Goal: Transaction & Acquisition: Register for event/course

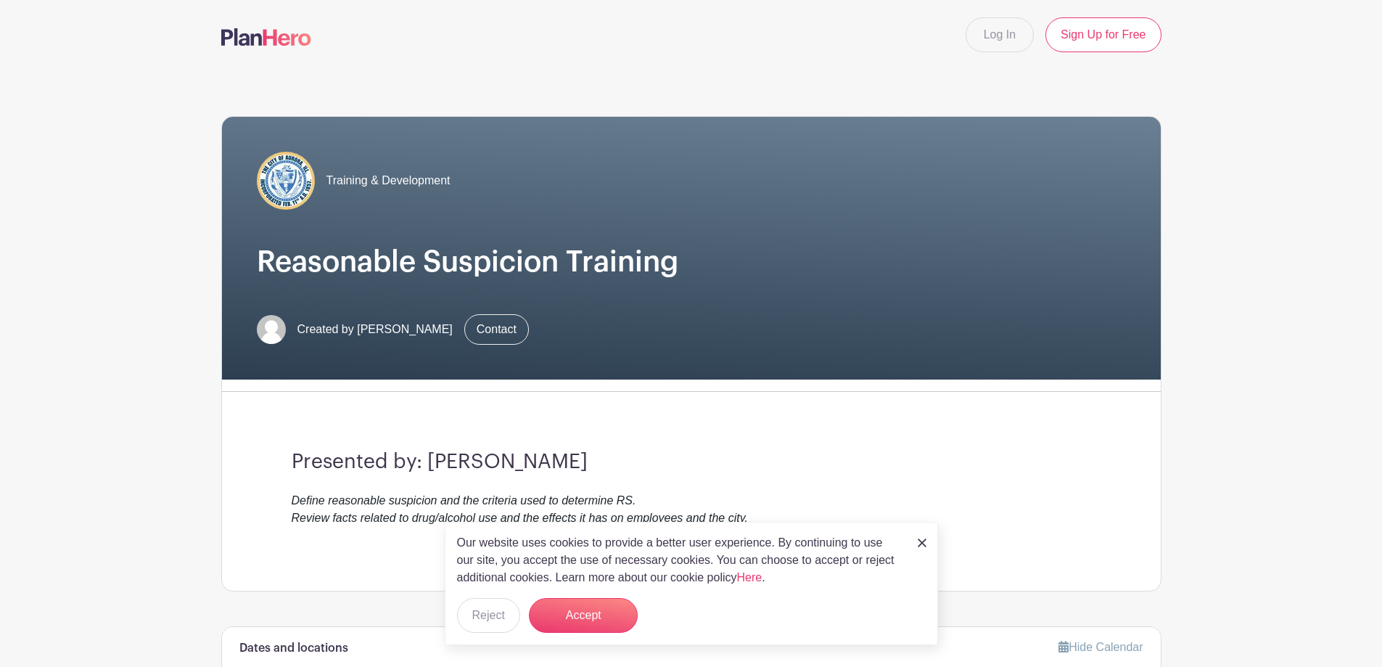
click at [922, 540] on img at bounding box center [922, 542] width 9 height 9
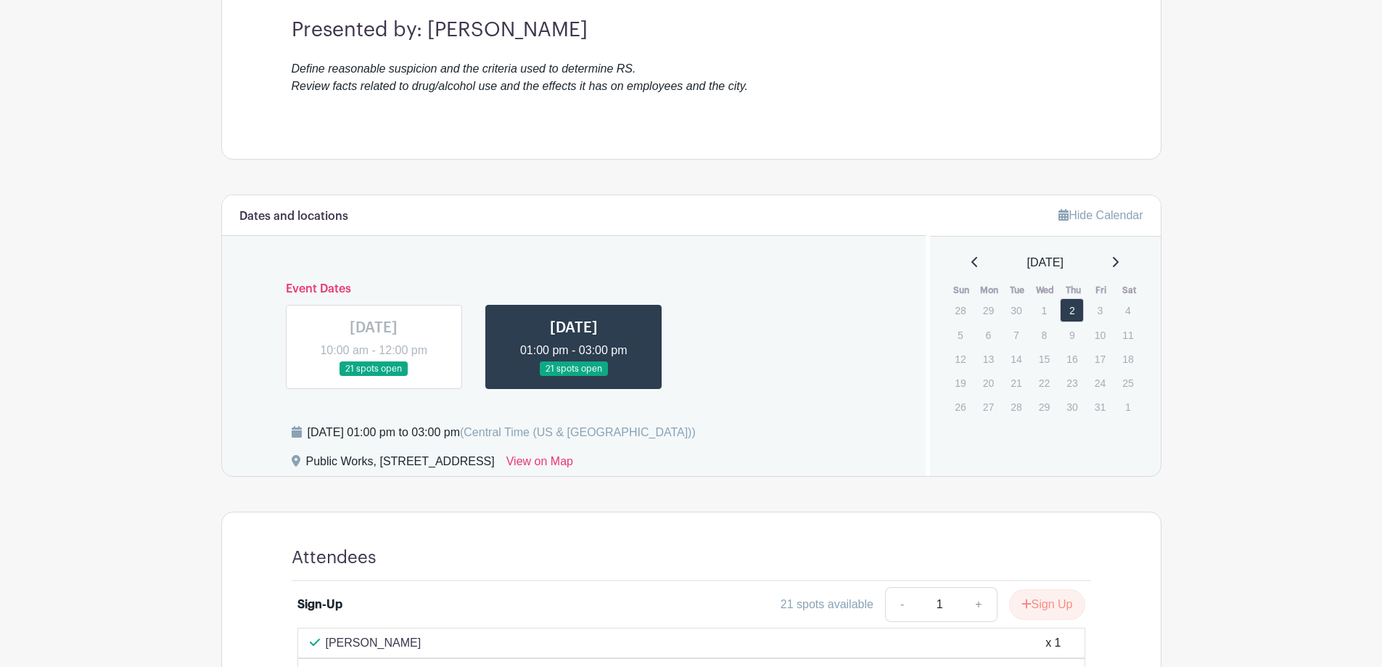
scroll to position [435, 0]
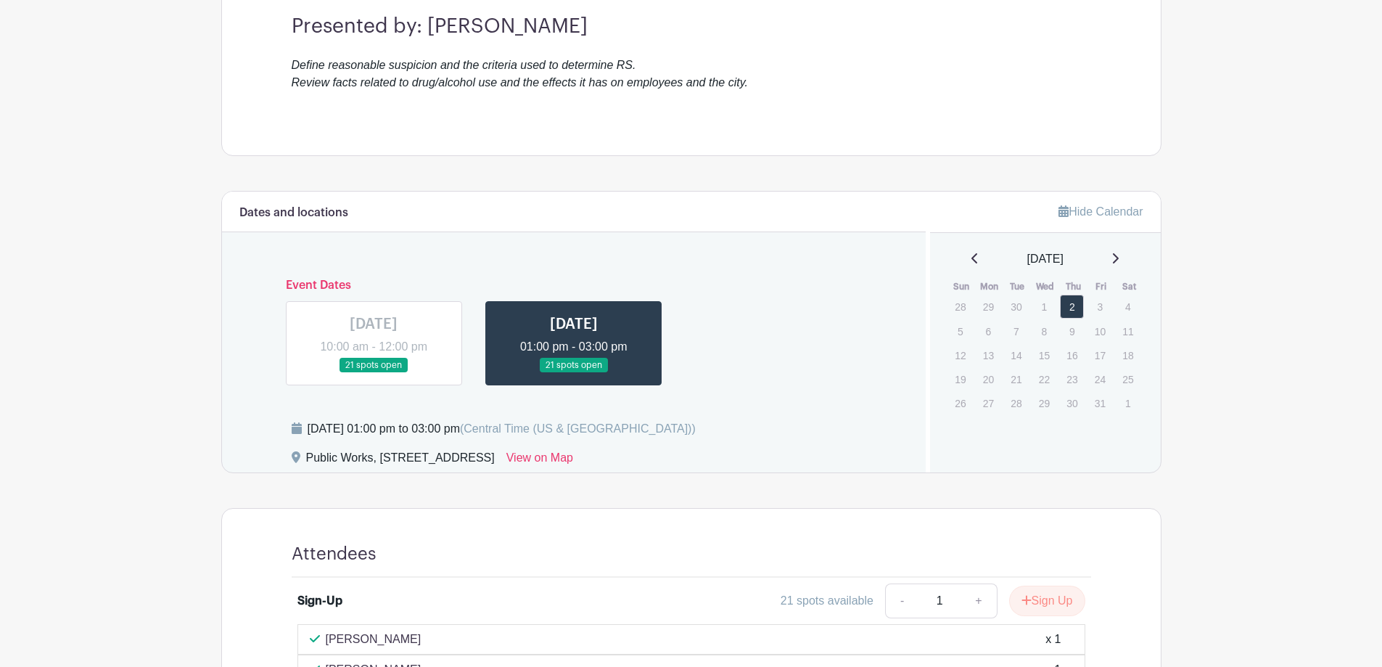
click at [574, 373] on link at bounding box center [574, 373] width 0 height 0
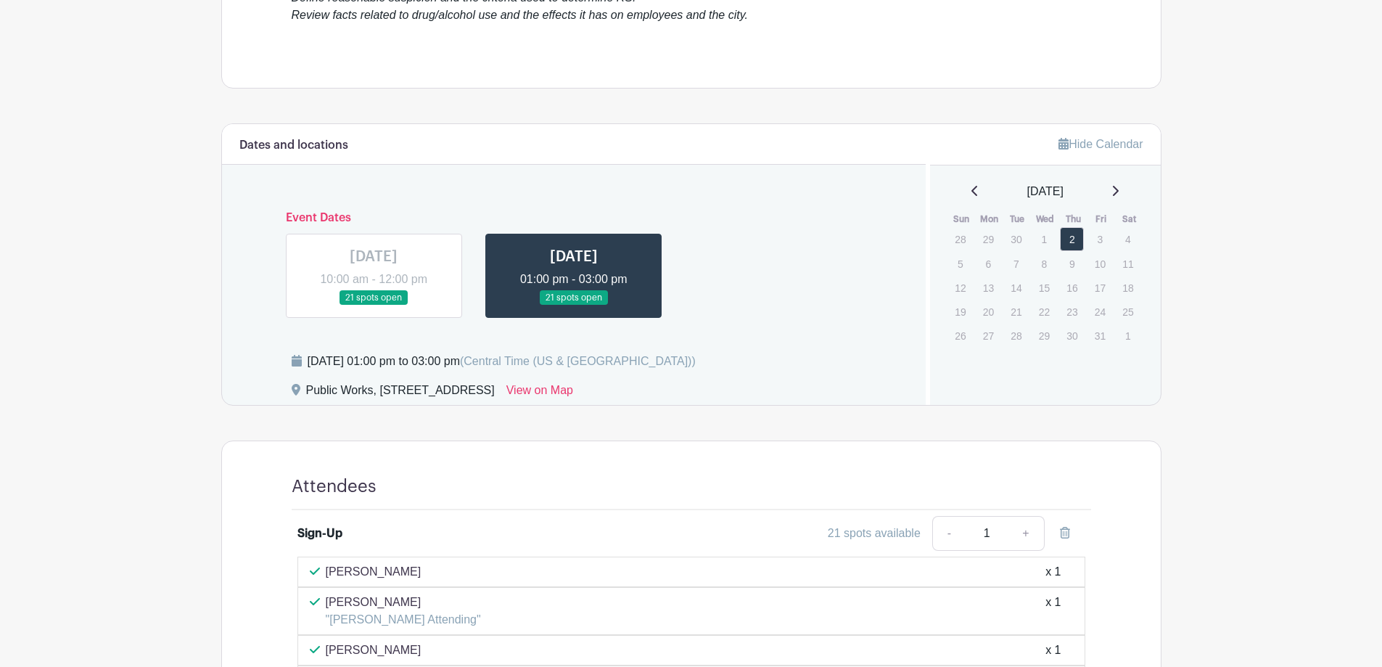
scroll to position [435, 0]
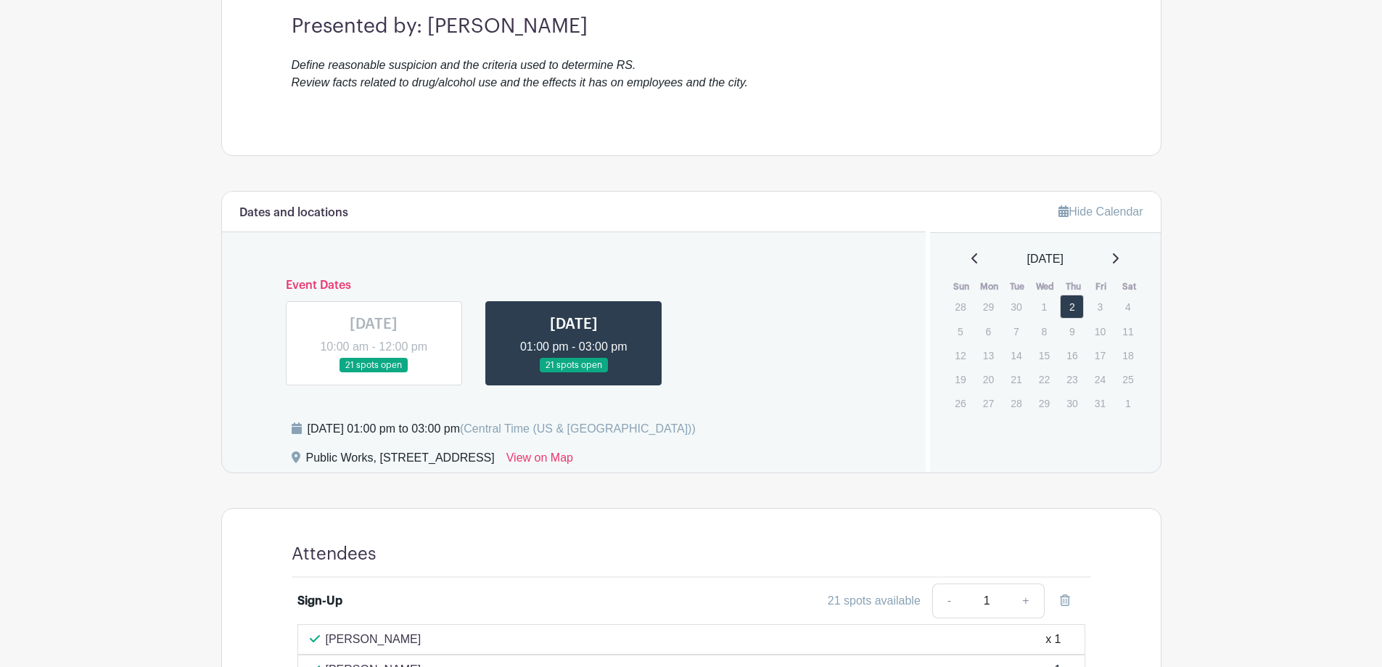
click at [574, 373] on link at bounding box center [574, 373] width 0 height 0
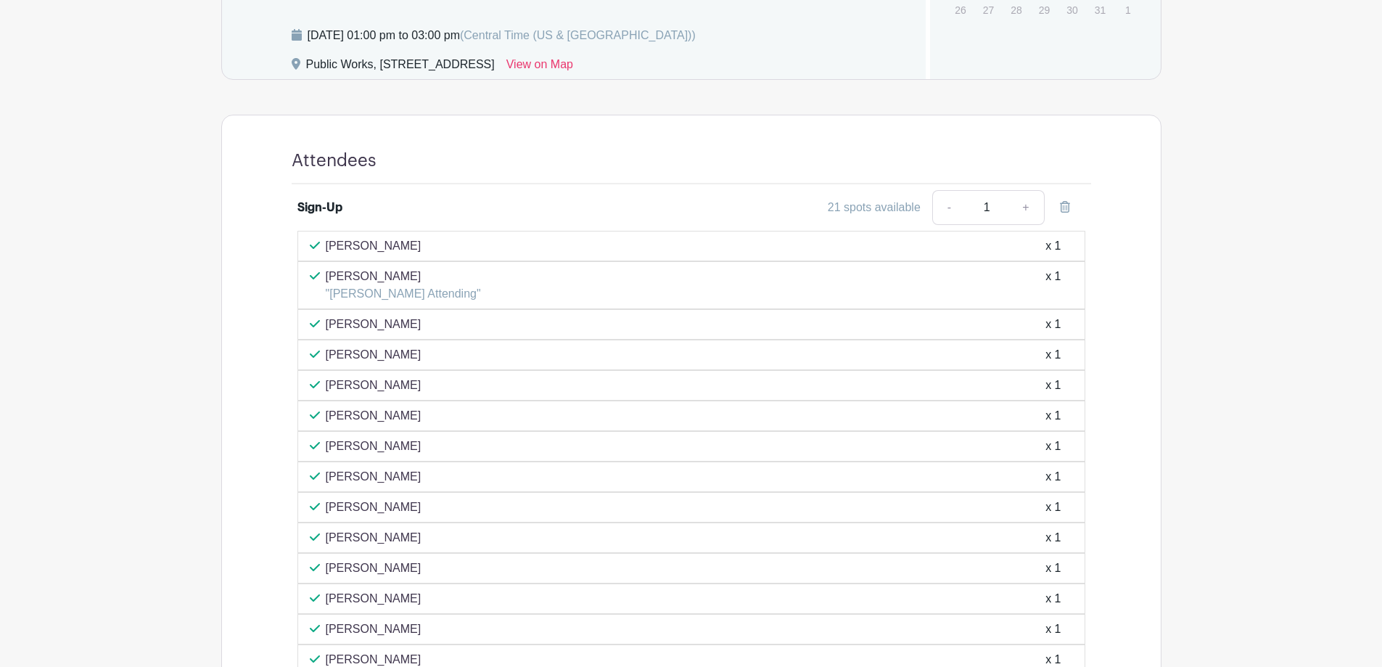
scroll to position [686, 0]
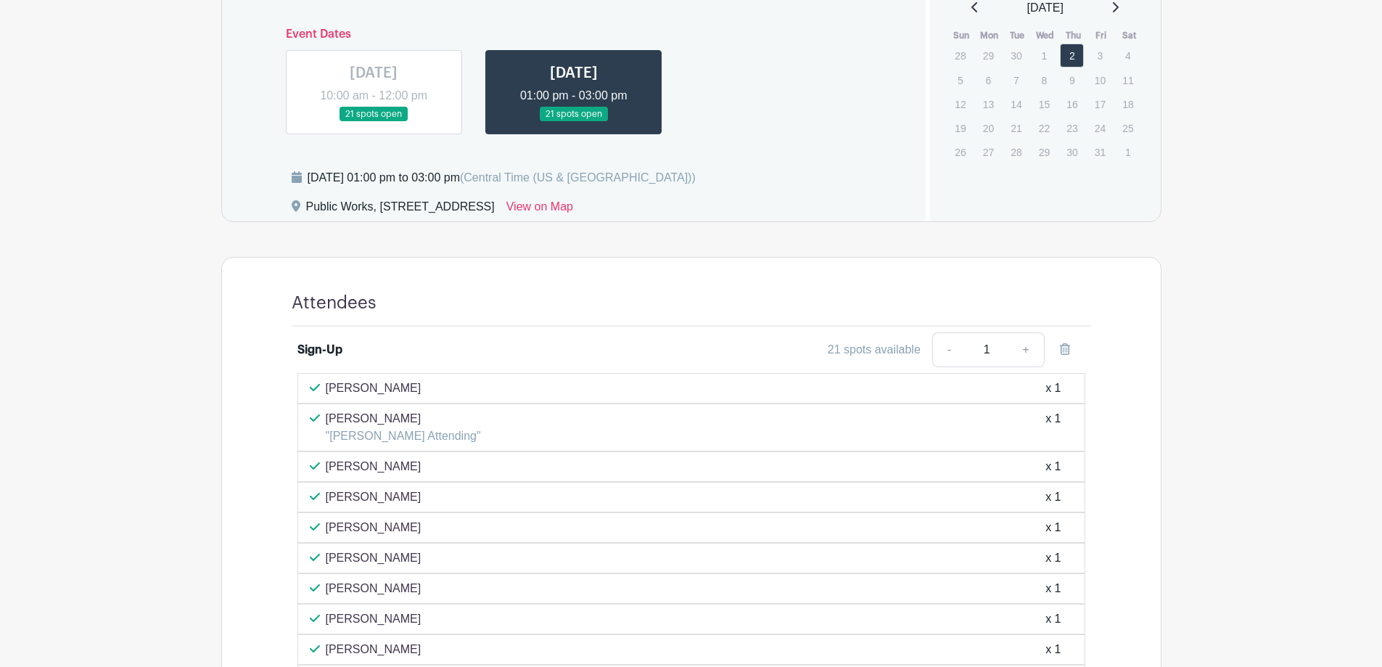
click at [574, 122] on link at bounding box center [574, 122] width 0 height 0
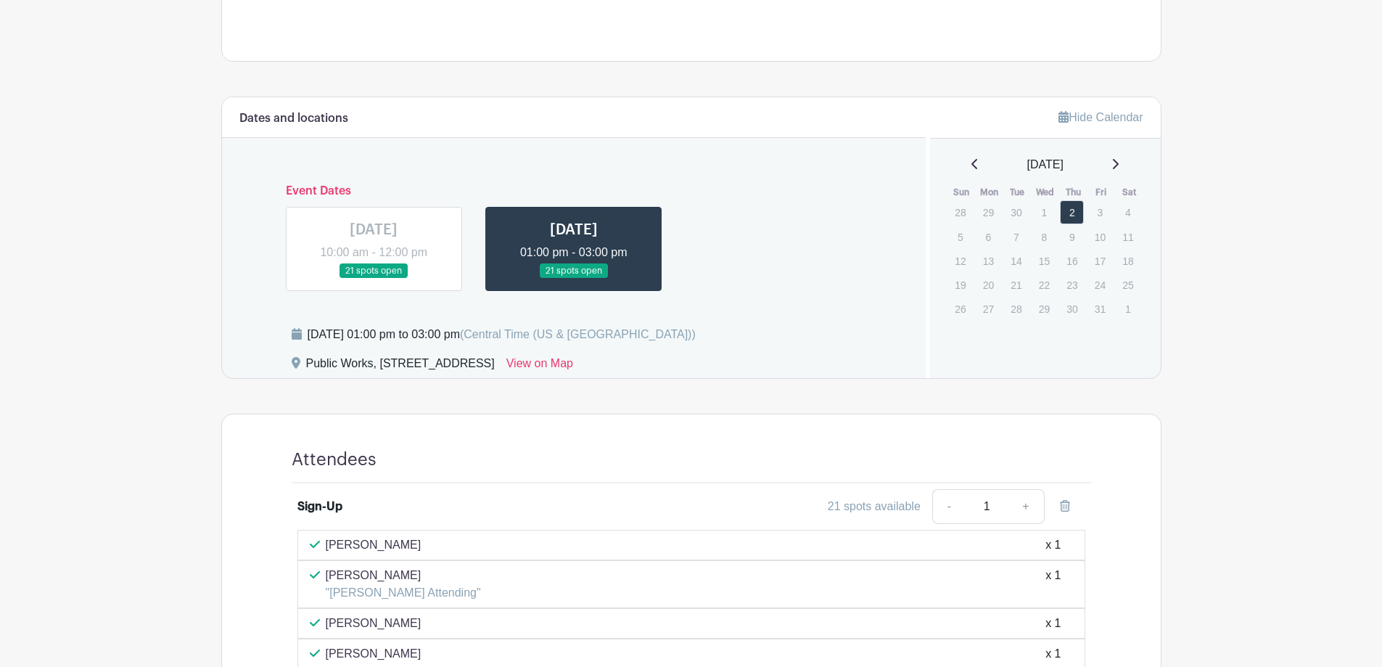
scroll to position [251, 0]
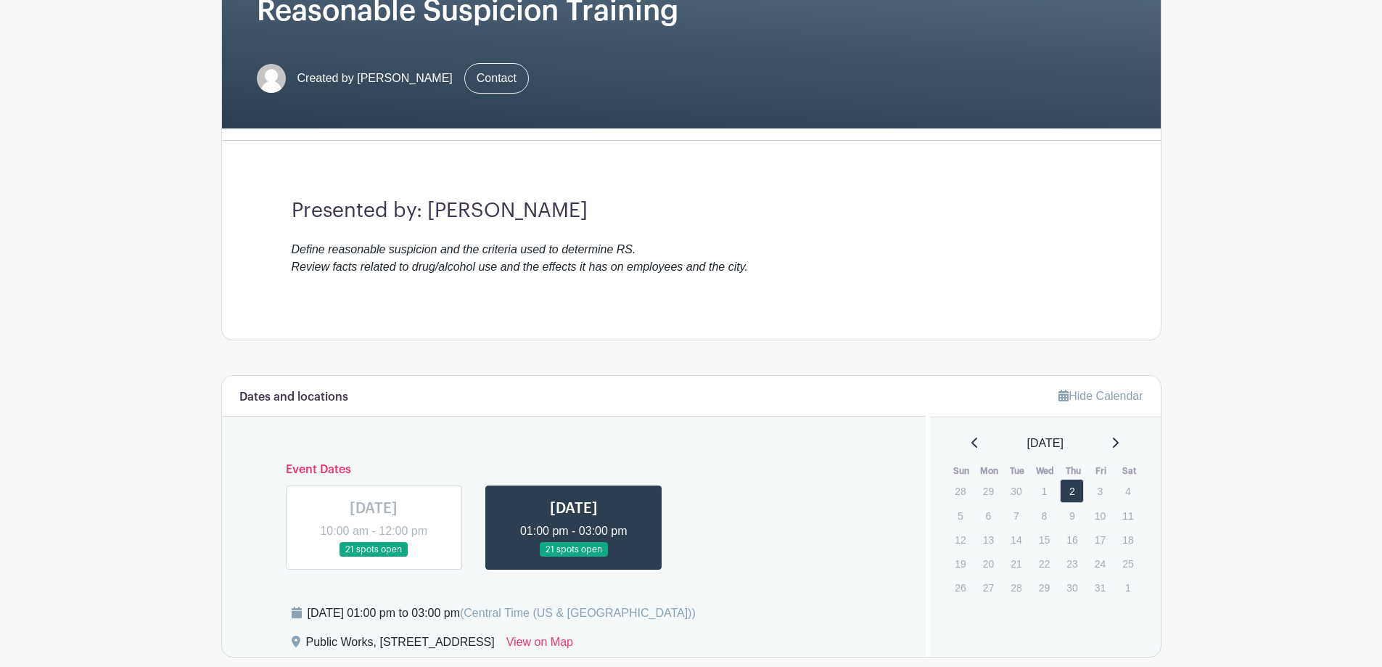
scroll to position [435, 0]
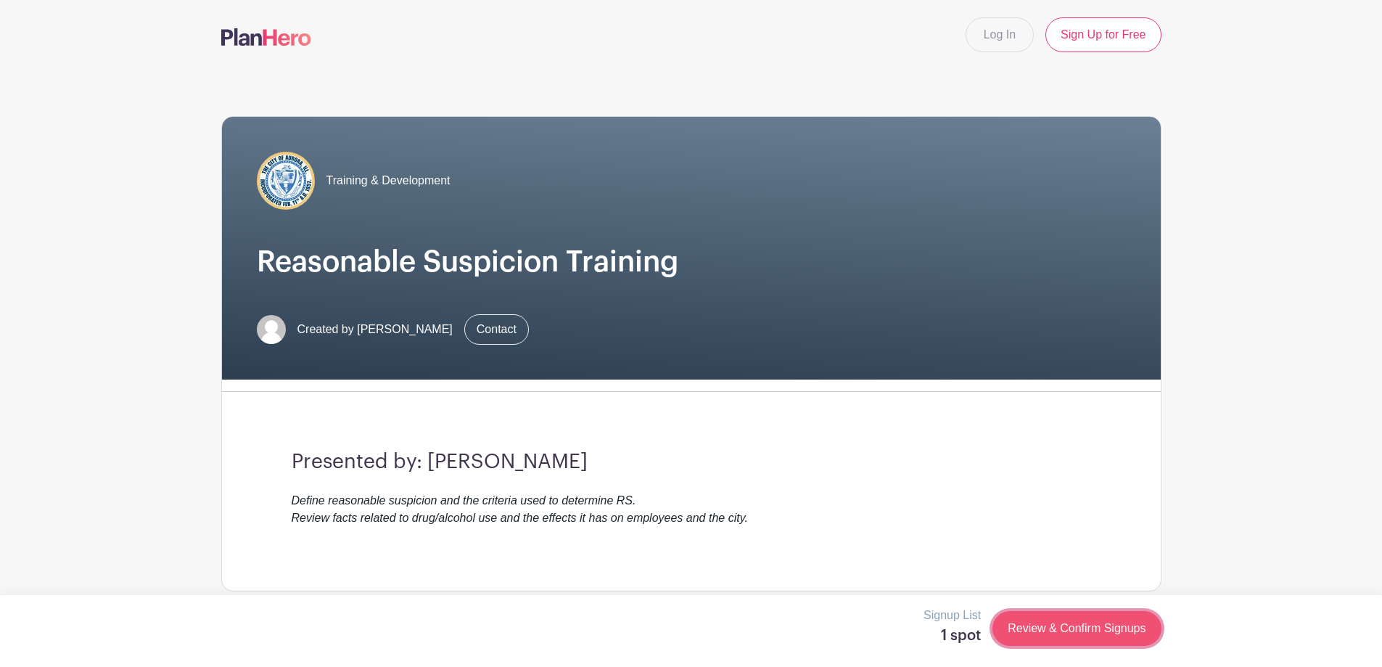
click at [1024, 630] on link "Review & Confirm Signups" at bounding box center [1076, 628] width 168 height 35
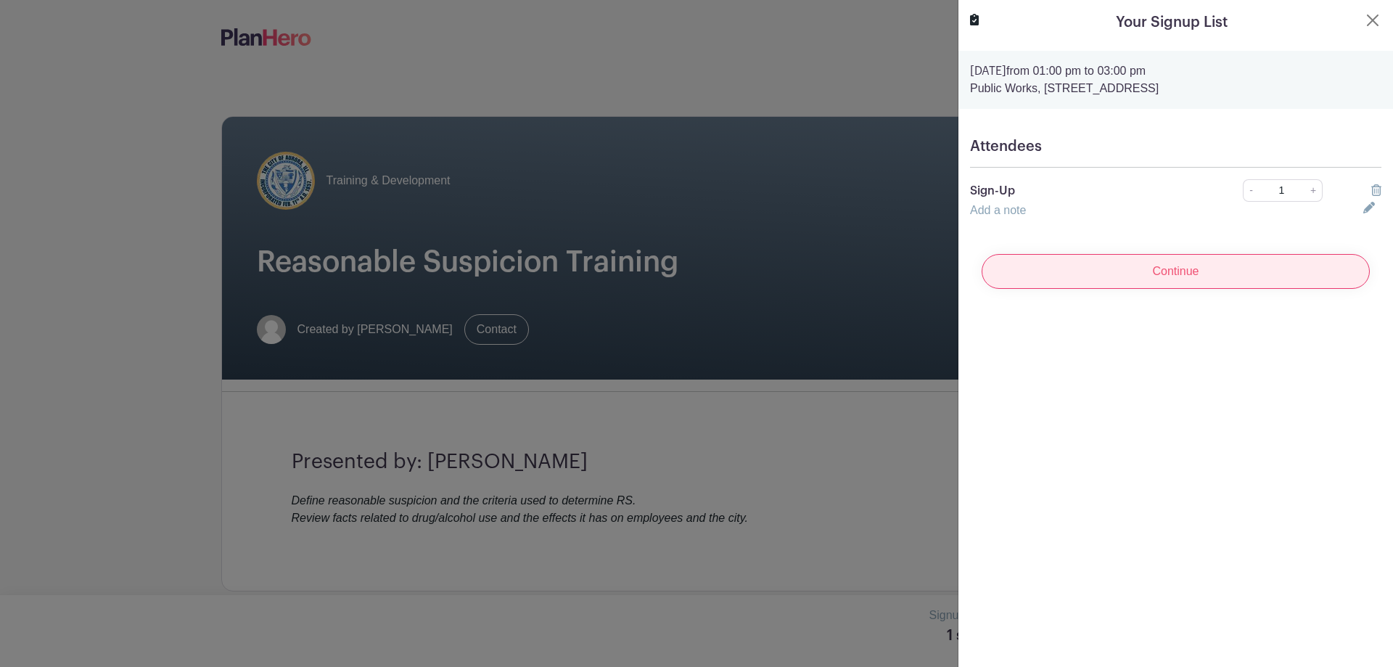
click at [1171, 274] on input "Continue" at bounding box center [1176, 271] width 388 height 35
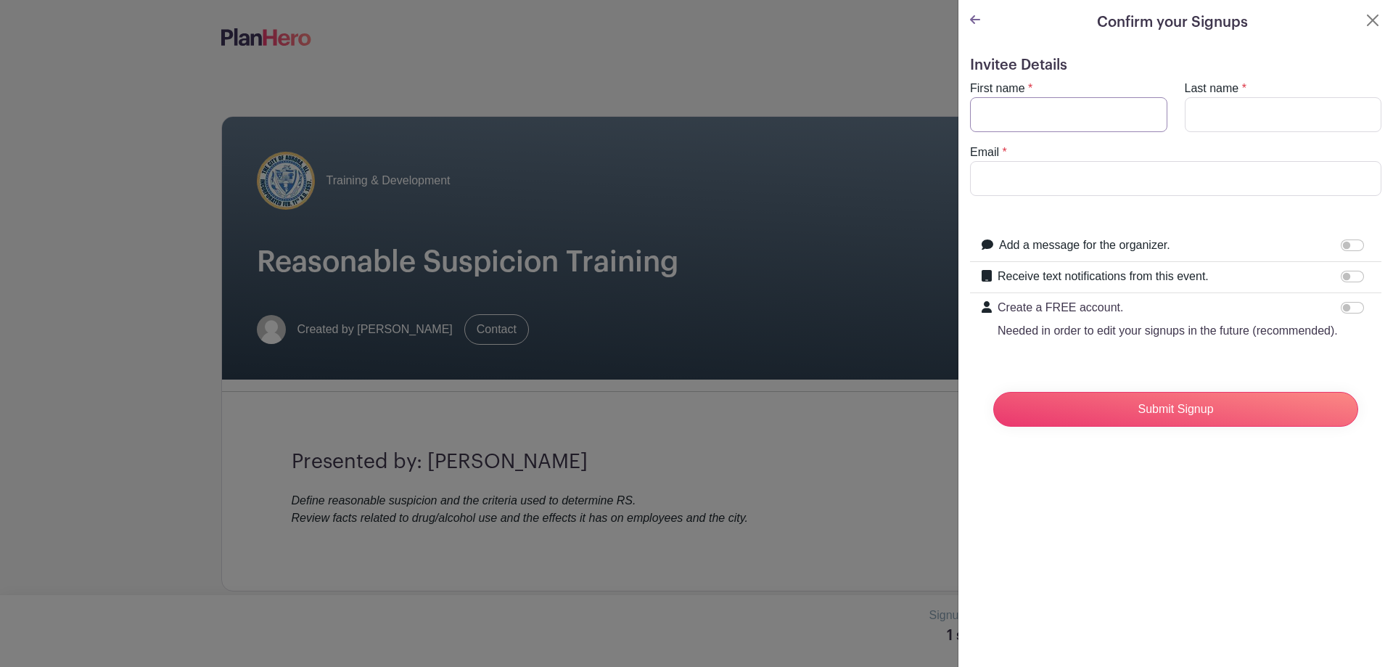
click at [1061, 109] on input "First name" at bounding box center [1068, 114] width 197 height 35
type input "Steve"
type input "Kulesza"
type input "Kuleszas@aurora.il.us"
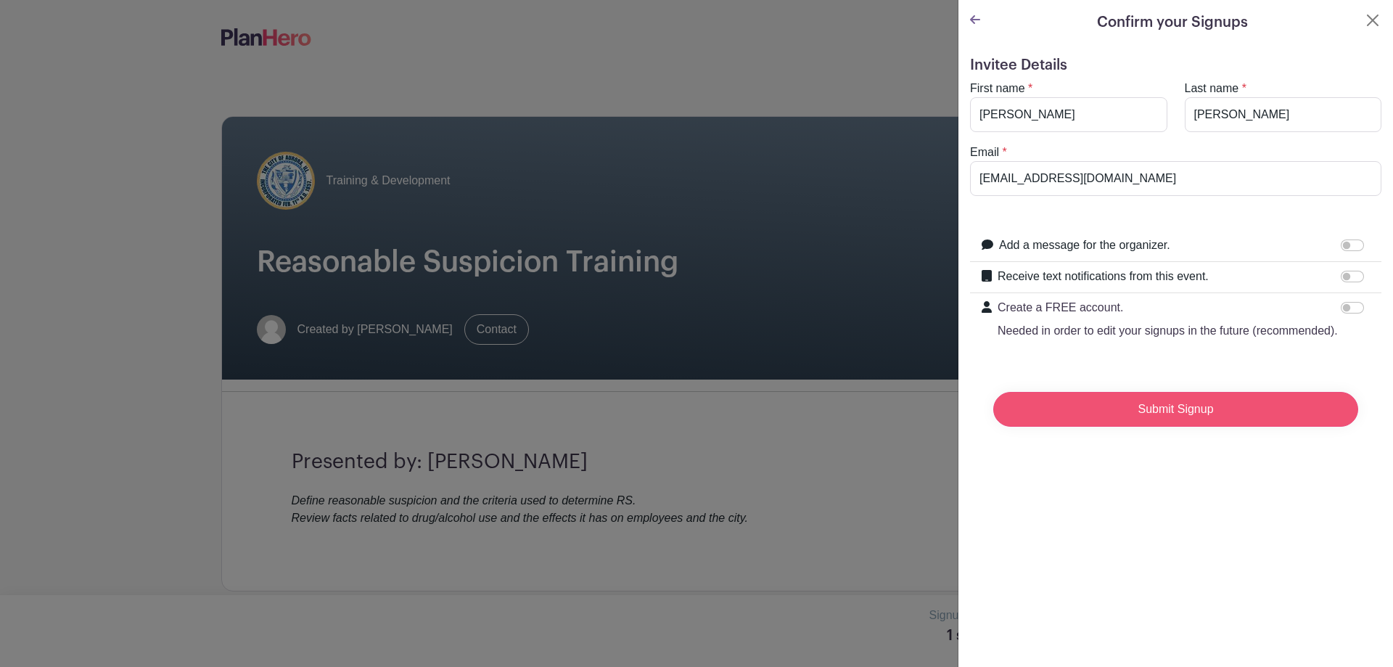
click at [1125, 421] on input "Submit Signup" at bounding box center [1175, 409] width 365 height 35
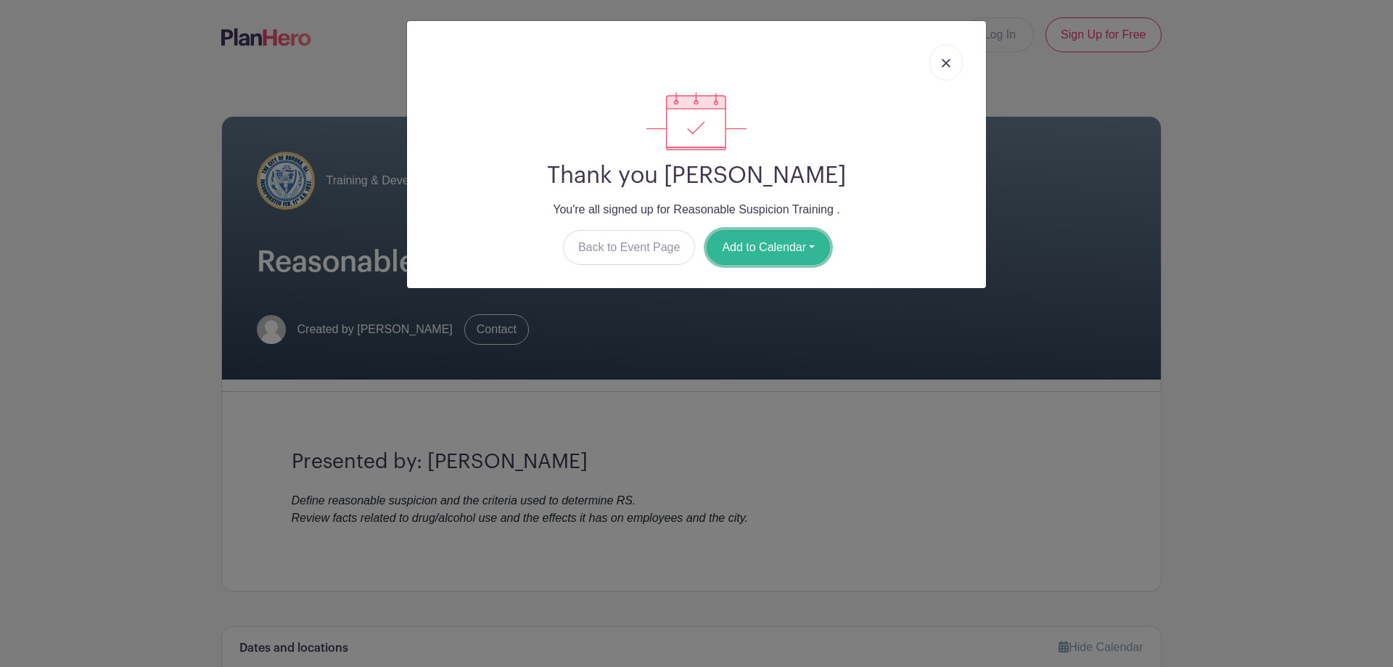
click at [806, 242] on button "Add to Calendar" at bounding box center [768, 247] width 123 height 35
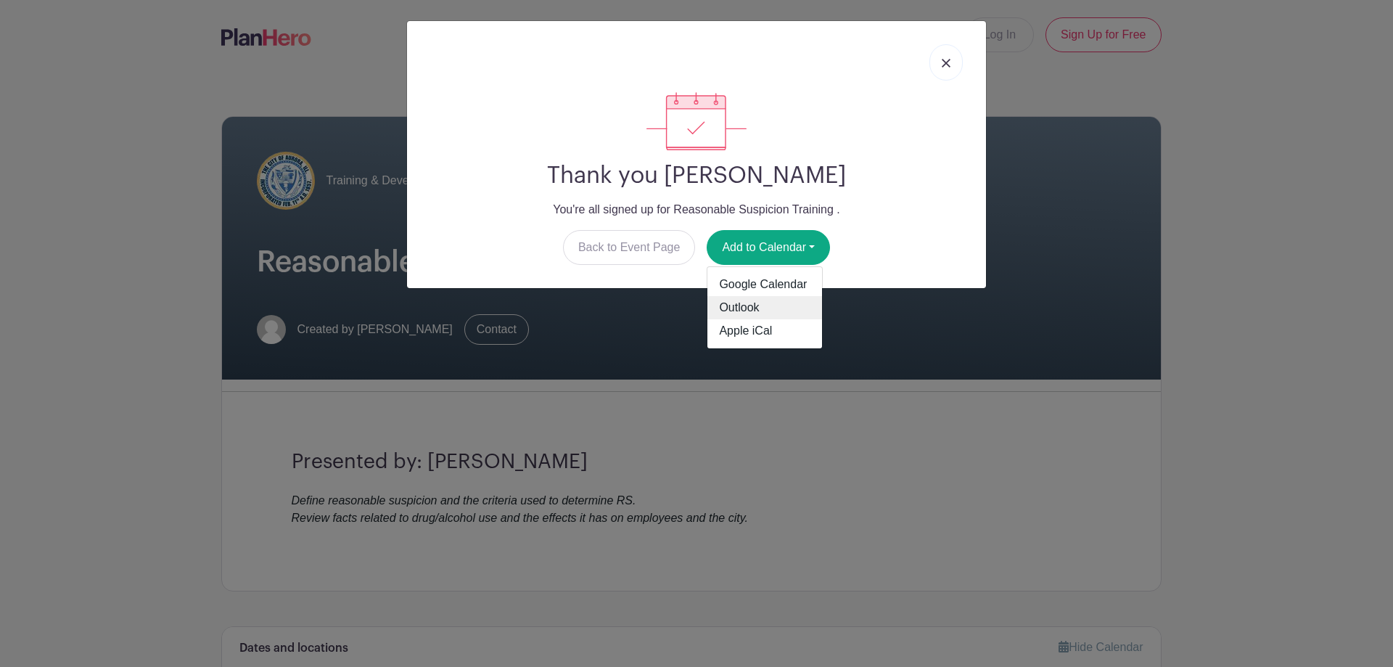
click at [760, 306] on link "Outlook" at bounding box center [764, 307] width 115 height 23
click at [942, 72] on link at bounding box center [945, 62] width 33 height 36
